Goal: Task Accomplishment & Management: Manage account settings

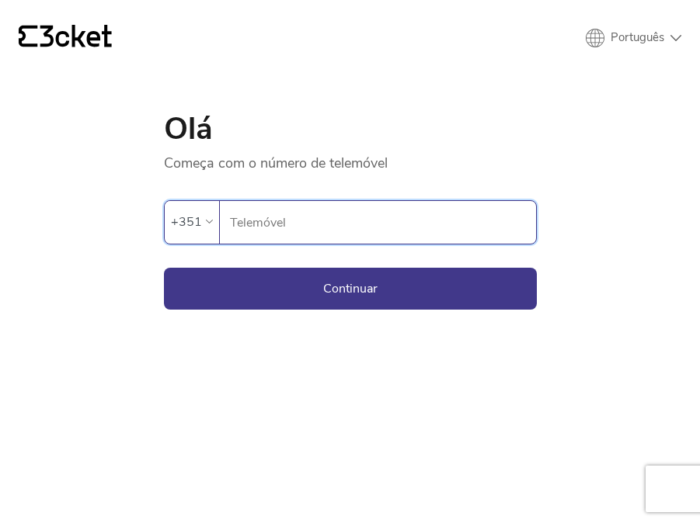
click at [275, 231] on input "Telemóvel" at bounding box center [382, 222] width 307 height 43
paste input "[PHONE_NUMBER]"
click at [255, 227] on input "[PHONE_NUMBER]" at bounding box center [382, 222] width 307 height 43
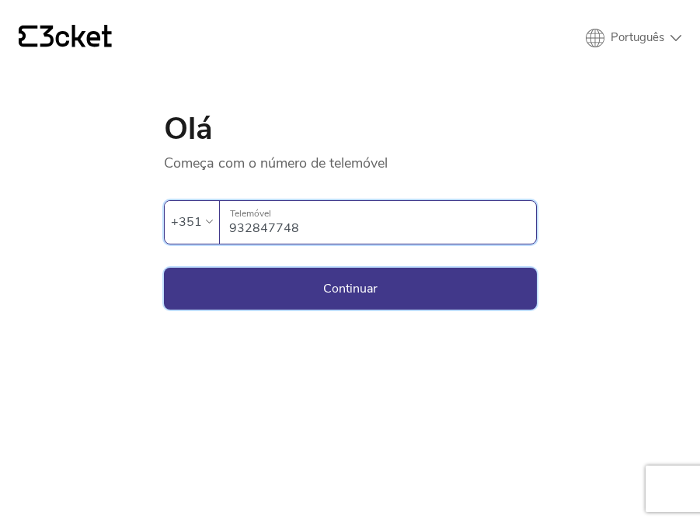
type input "932847748"
click at [285, 278] on button "Continuar" at bounding box center [350, 289] width 373 height 42
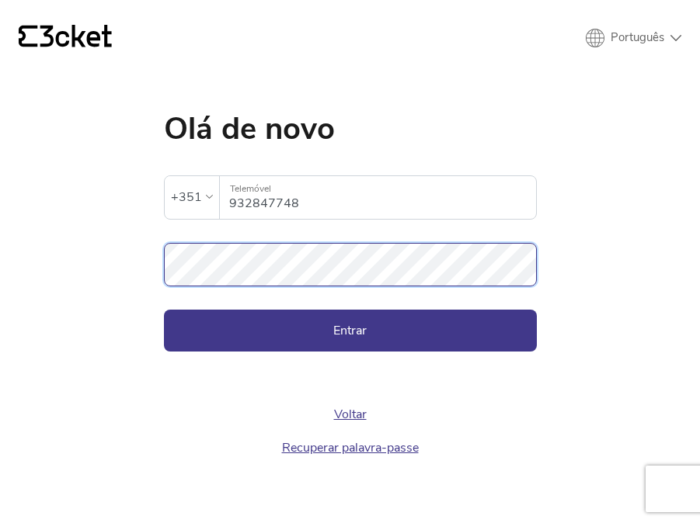
click at [349, 330] on button "Entrar" at bounding box center [350, 331] width 373 height 42
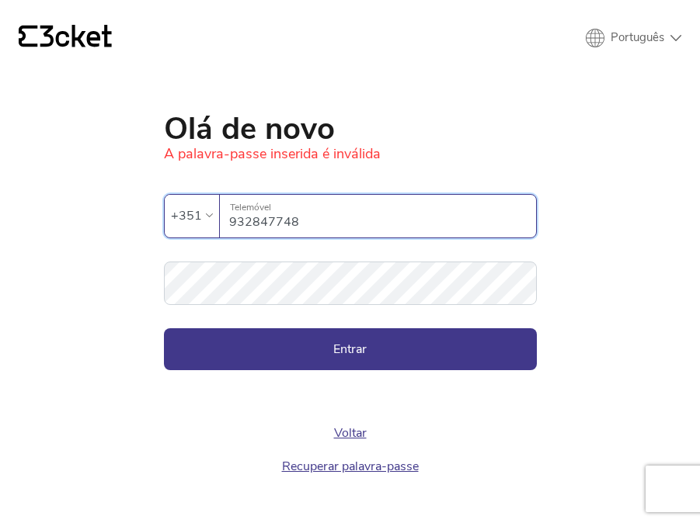
click at [306, 222] on input "932847748" at bounding box center [382, 216] width 307 height 43
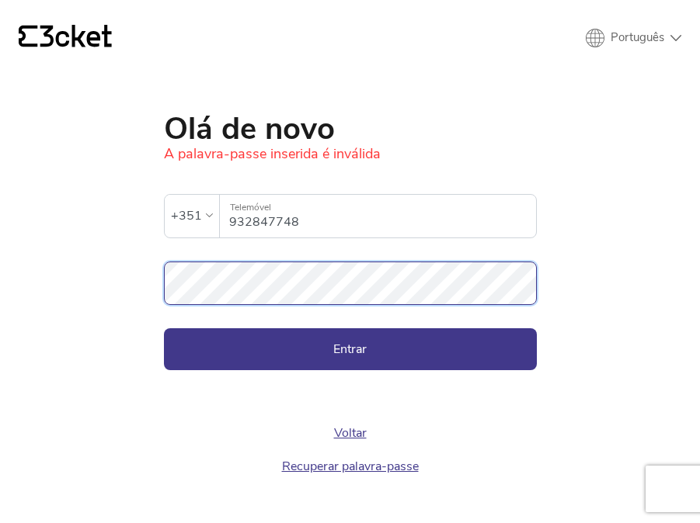
click at [349, 349] on button "Entrar" at bounding box center [350, 349] width 373 height 42
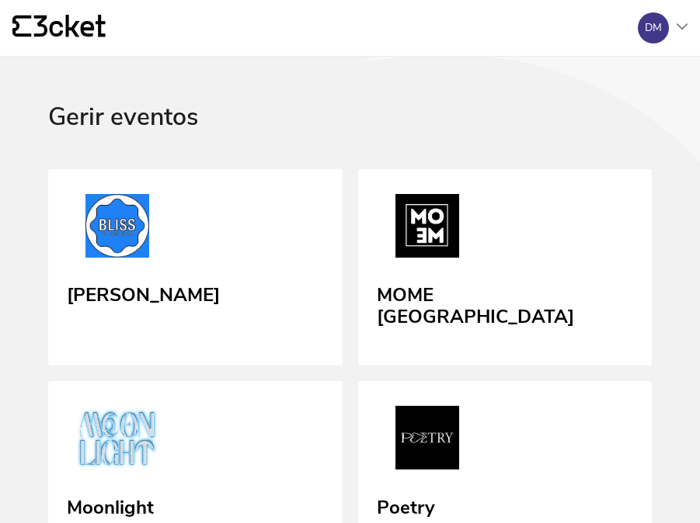
click at [659, 23] on div "DM" at bounding box center [652, 28] width 17 height 12
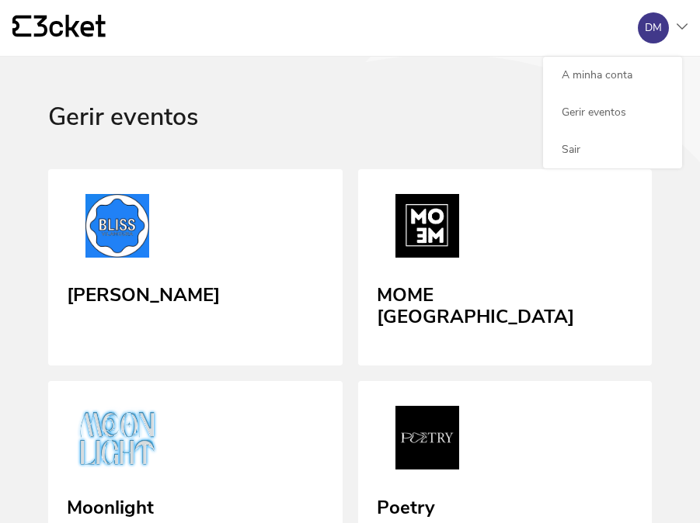
click at [461, 78] on icon at bounding box center [401, 190] width 838 height 1116
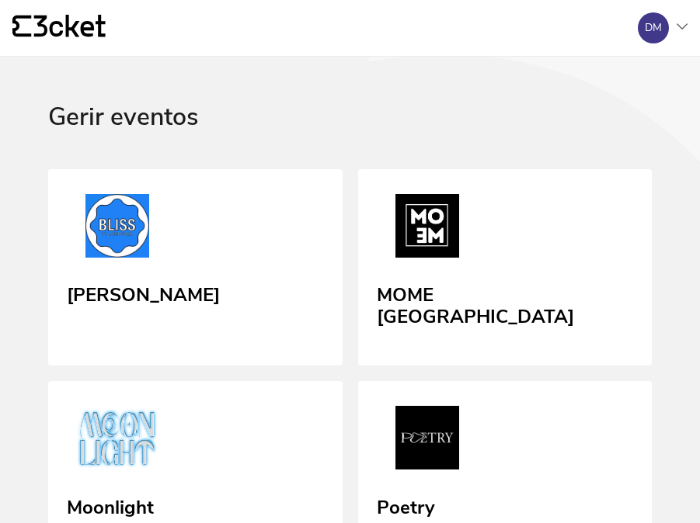
click at [559, 5] on div "{' '} DM A minha conta Gerir eventos Sair" at bounding box center [350, 28] width 700 height 57
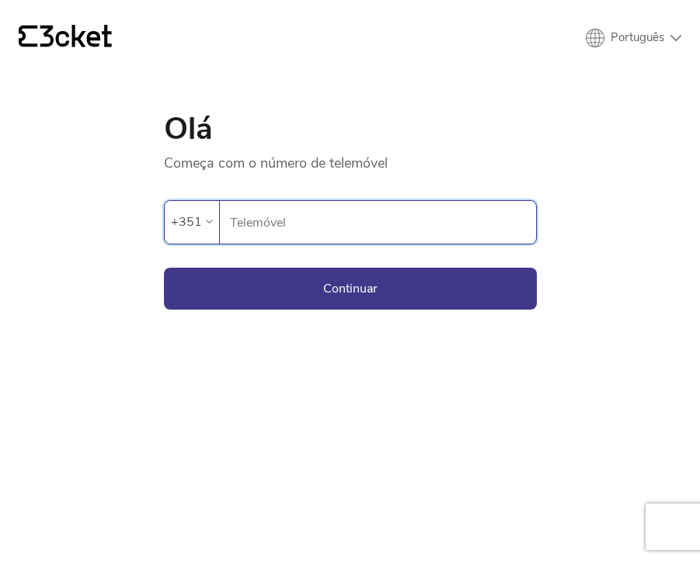
click at [388, 224] on input "Telemóvel" at bounding box center [382, 222] width 307 height 43
paste input "[PHONE_NUMBER]"
drag, startPoint x: 256, startPoint y: 226, endPoint x: 203, endPoint y: 225, distance: 52.8
click at [203, 225] on div "+351 [PHONE_NUMBER] Telemóvel" at bounding box center [350, 222] width 373 height 44
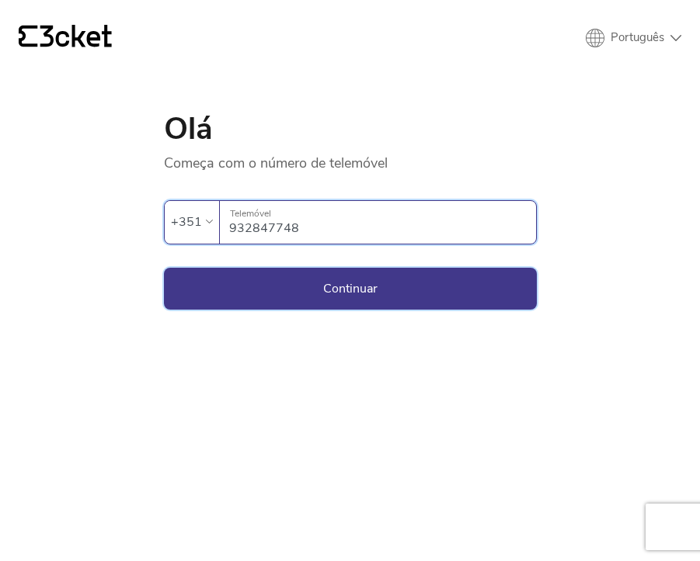
type input "932847748"
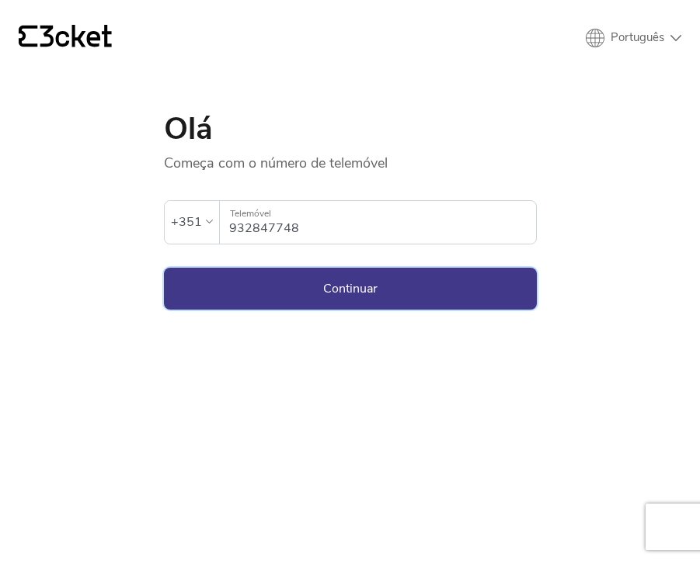
click at [207, 292] on button "Continuar" at bounding box center [350, 289] width 373 height 42
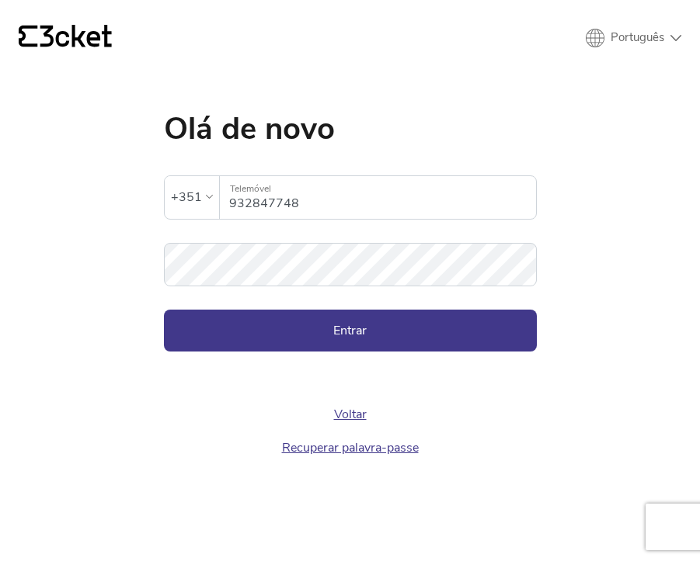
click at [321, 192] on input "932847748" at bounding box center [382, 197] width 307 height 43
